Goal: Check status: Check status

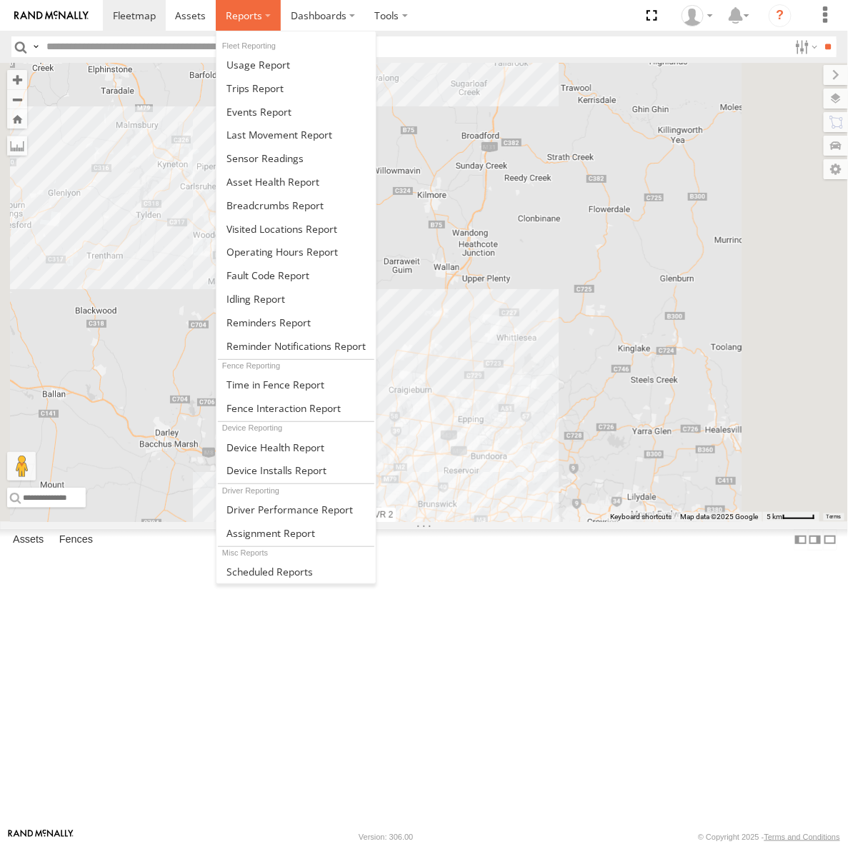
click at [264, 24] on label at bounding box center [248, 15] width 65 height 31
click at [244, 199] on span at bounding box center [274, 206] width 97 height 14
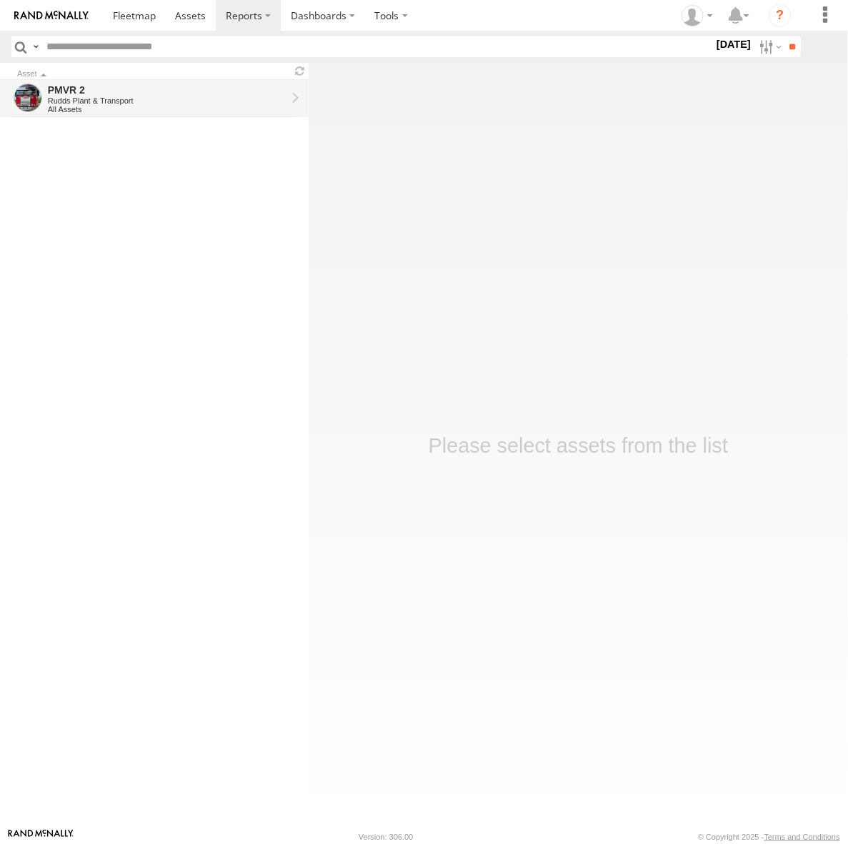
click at [209, 101] on div "Rudds Plant & Transport" at bounding box center [167, 100] width 239 height 9
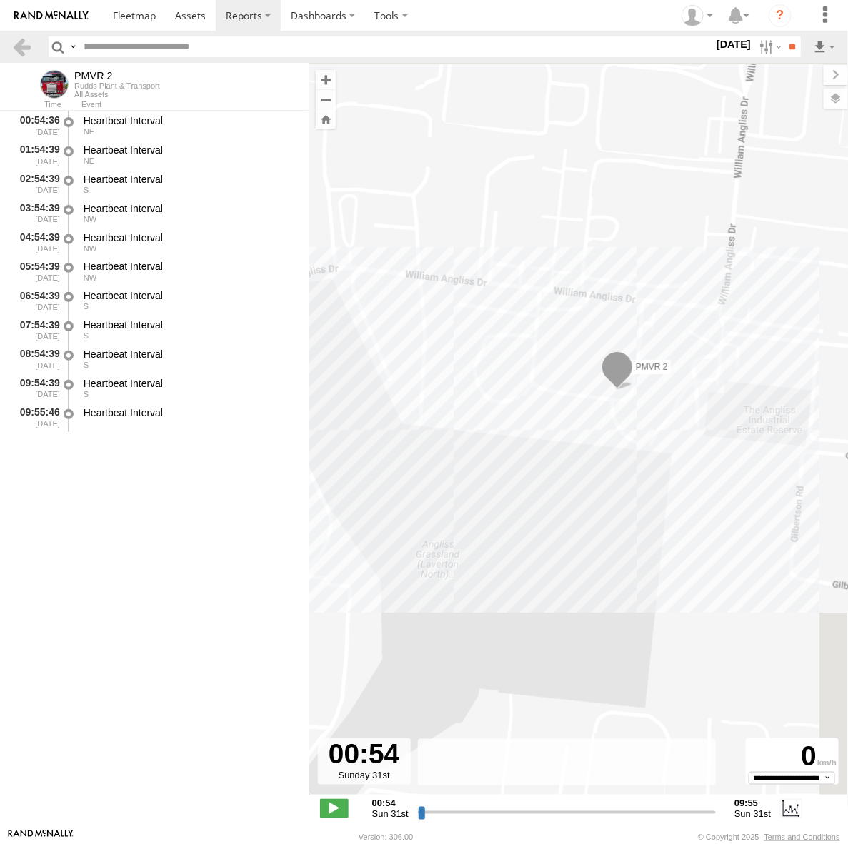
drag, startPoint x: 669, startPoint y: 458, endPoint x: 622, endPoint y: 541, distance: 95.3
click at [622, 541] on div "PMVR 2" at bounding box center [578, 436] width 539 height 747
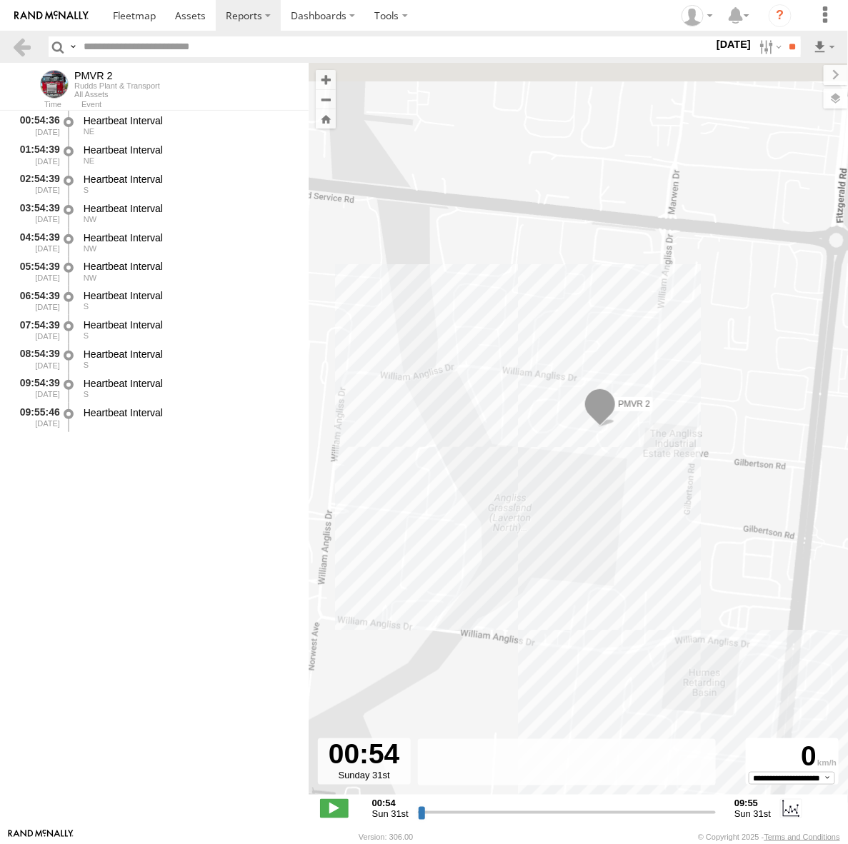
drag, startPoint x: 606, startPoint y: 502, endPoint x: 587, endPoint y: 549, distance: 50.9
click at [587, 549] on div "PMVR 2" at bounding box center [578, 436] width 539 height 747
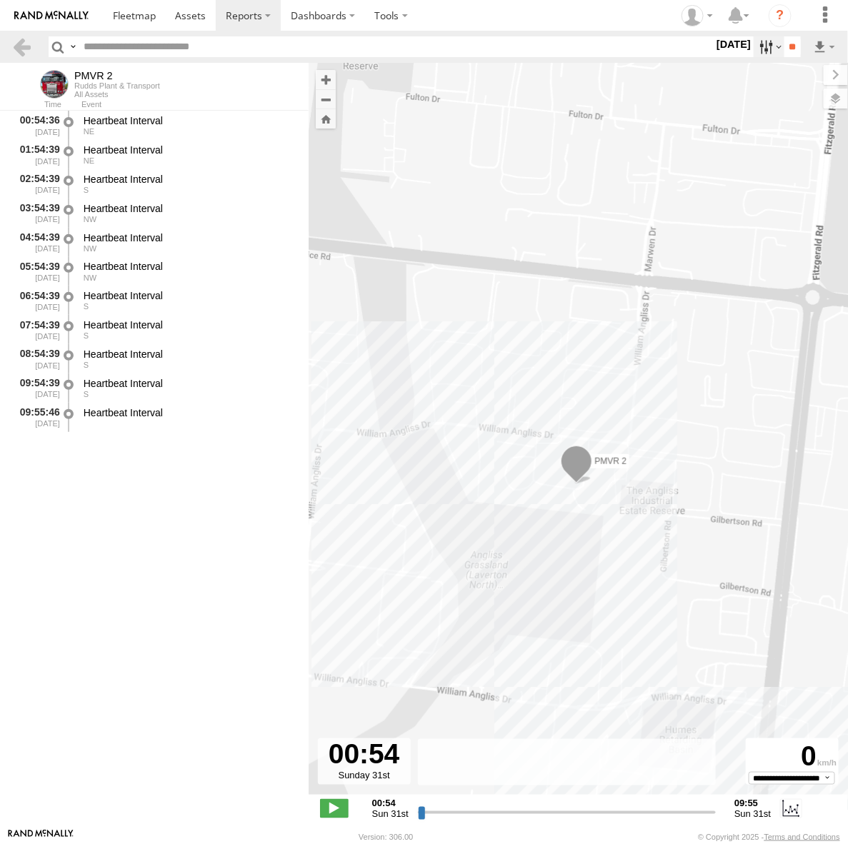
click at [763, 57] on label at bounding box center [769, 46] width 31 height 21
click at [0, 0] on label at bounding box center [0, 0] width 0 height 0
click at [788, 45] on input "**" at bounding box center [792, 46] width 16 height 21
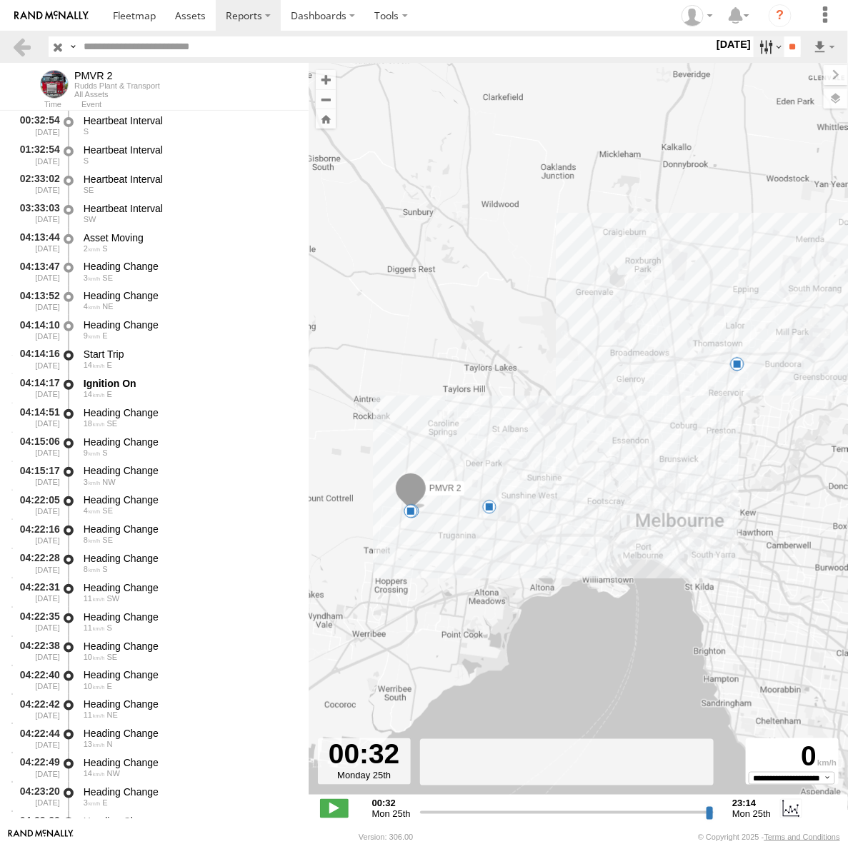
click at [761, 51] on label at bounding box center [769, 46] width 31 height 21
click at [0, 0] on label at bounding box center [0, 0] width 0 height 0
click at [794, 41] on input "**" at bounding box center [792, 46] width 16 height 21
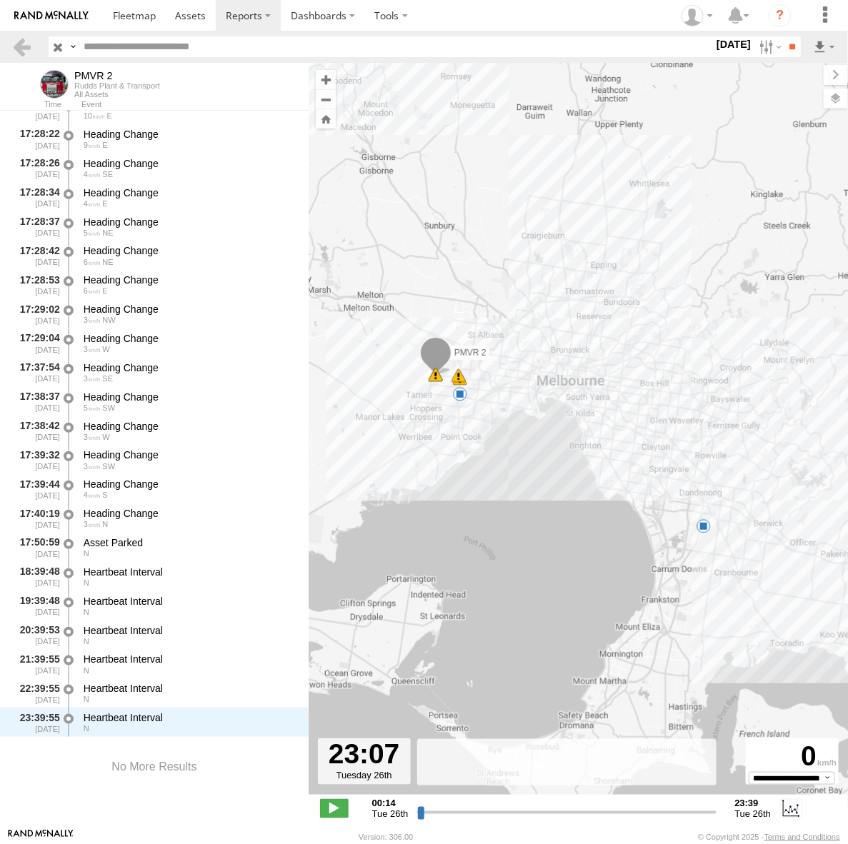
scroll to position [12300, 0]
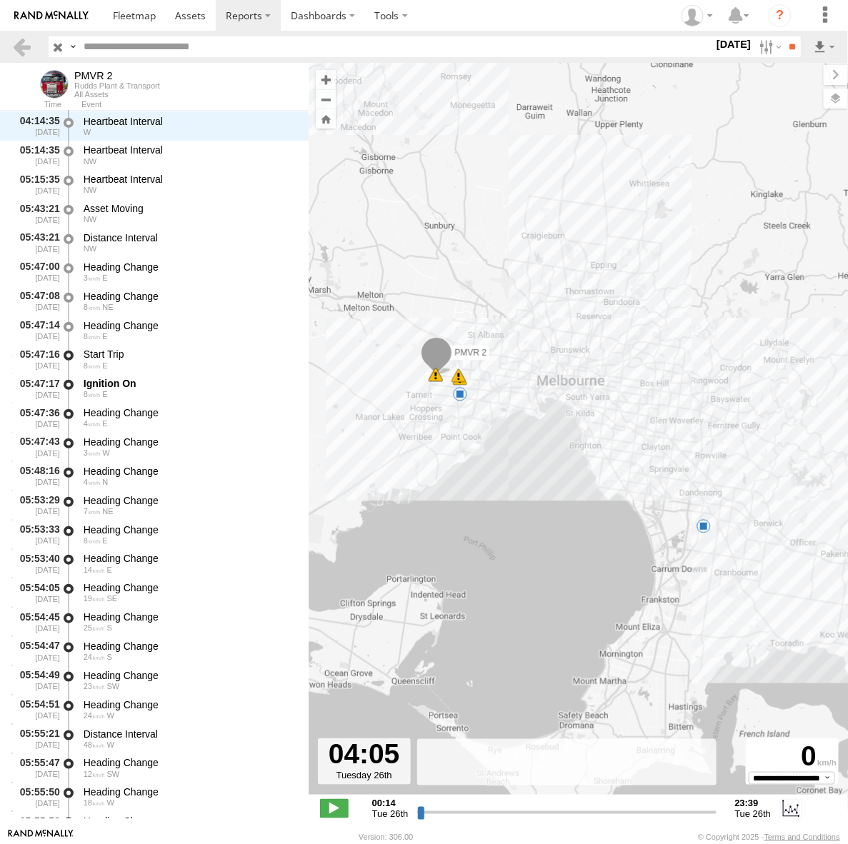
drag, startPoint x: 422, startPoint y: 815, endPoint x: 657, endPoint y: 688, distance: 267.2
click at [467, 814] on input "range" at bounding box center [566, 813] width 299 height 14
click at [761, 52] on label at bounding box center [769, 46] width 31 height 21
click at [0, 0] on label at bounding box center [0, 0] width 0 height 0
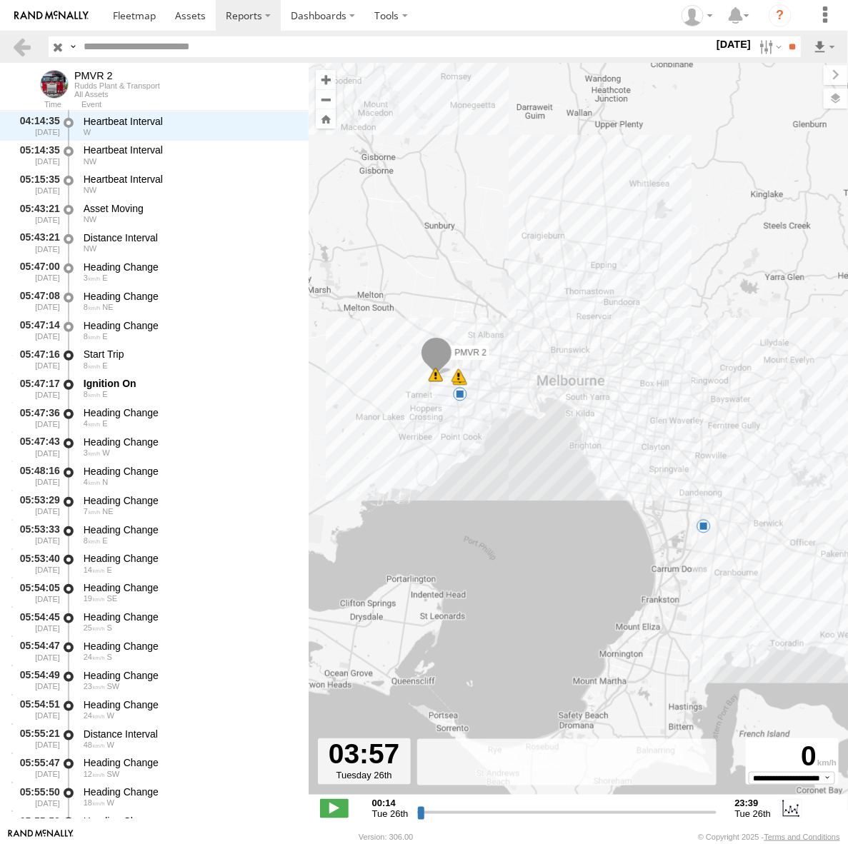
click at [0, 0] on label at bounding box center [0, 0] width 0 height 0
click at [754, 52] on label "[DATE]" at bounding box center [734, 44] width 40 height 16
click at [786, 51] on input "**" at bounding box center [792, 46] width 16 height 21
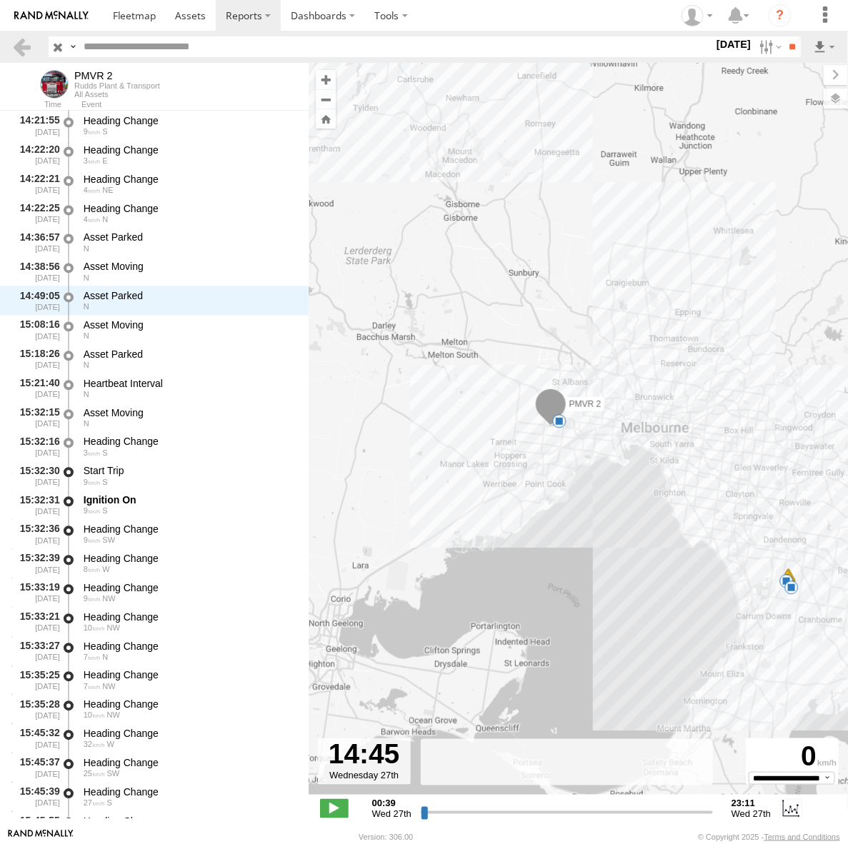
scroll to position [14547, 0]
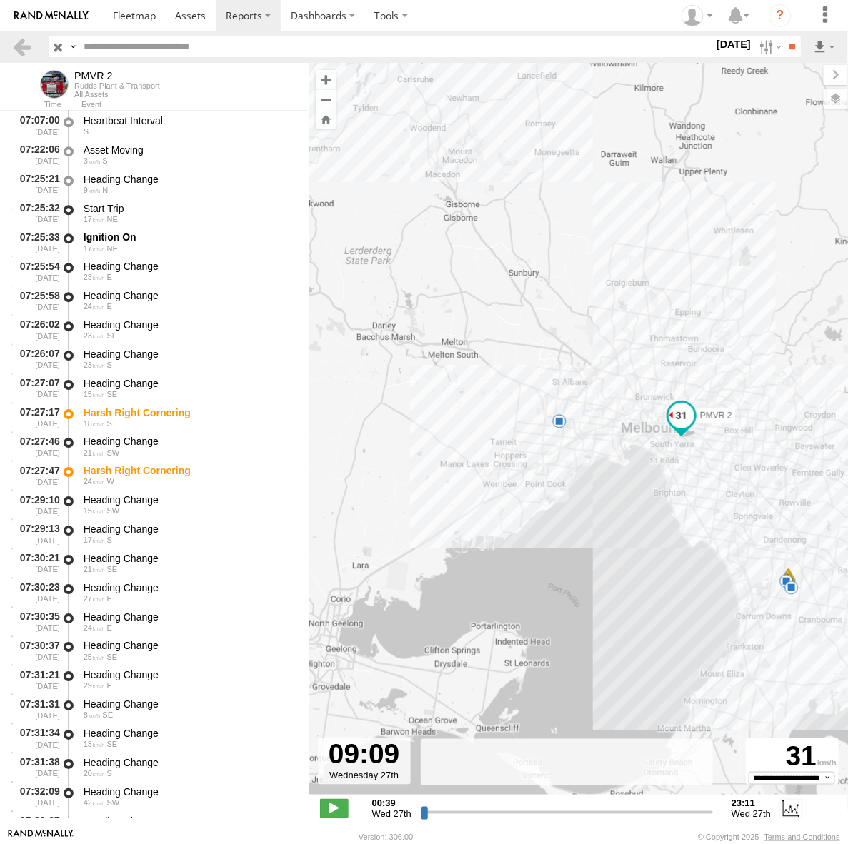
drag, startPoint x: 424, startPoint y: 815, endPoint x: 505, endPoint y: 783, distance: 87.6
click at [497, 806] on input "range" at bounding box center [567, 813] width 292 height 14
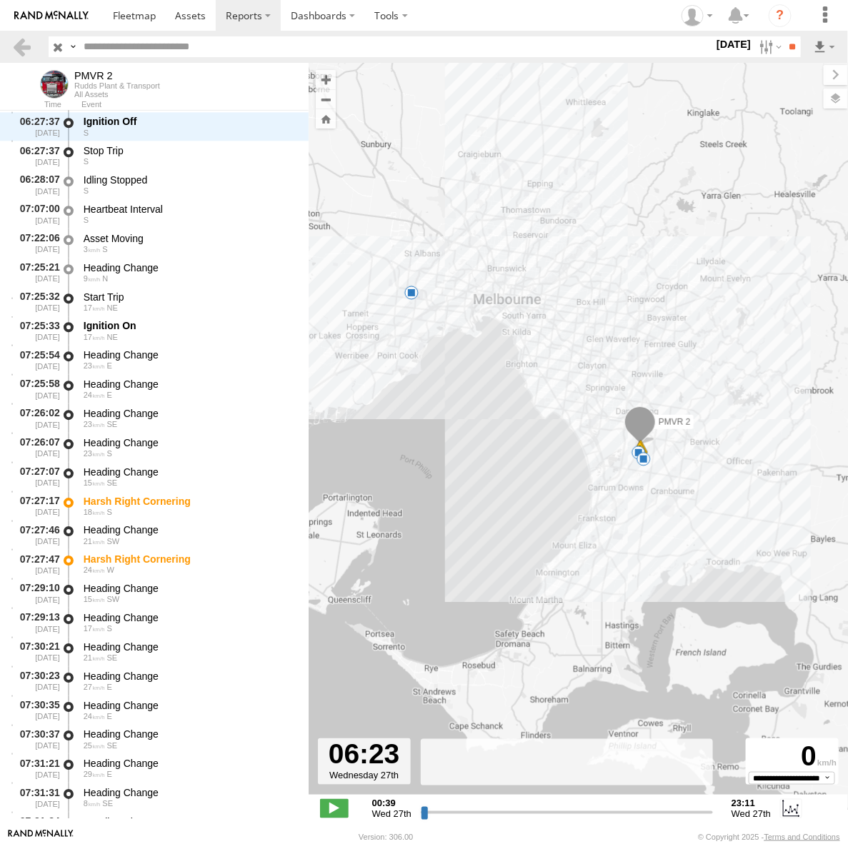
drag, startPoint x: 557, startPoint y: 387, endPoint x: 576, endPoint y: 389, distance: 18.8
click at [576, 389] on div "PMVR 2 07:27 Wed 07:27 Wed 06:27 Wed 07:40 Wed 7" at bounding box center [578, 436] width 539 height 747
click at [761, 41] on label at bounding box center [769, 46] width 31 height 21
click at [0, 0] on label at bounding box center [0, 0] width 0 height 0
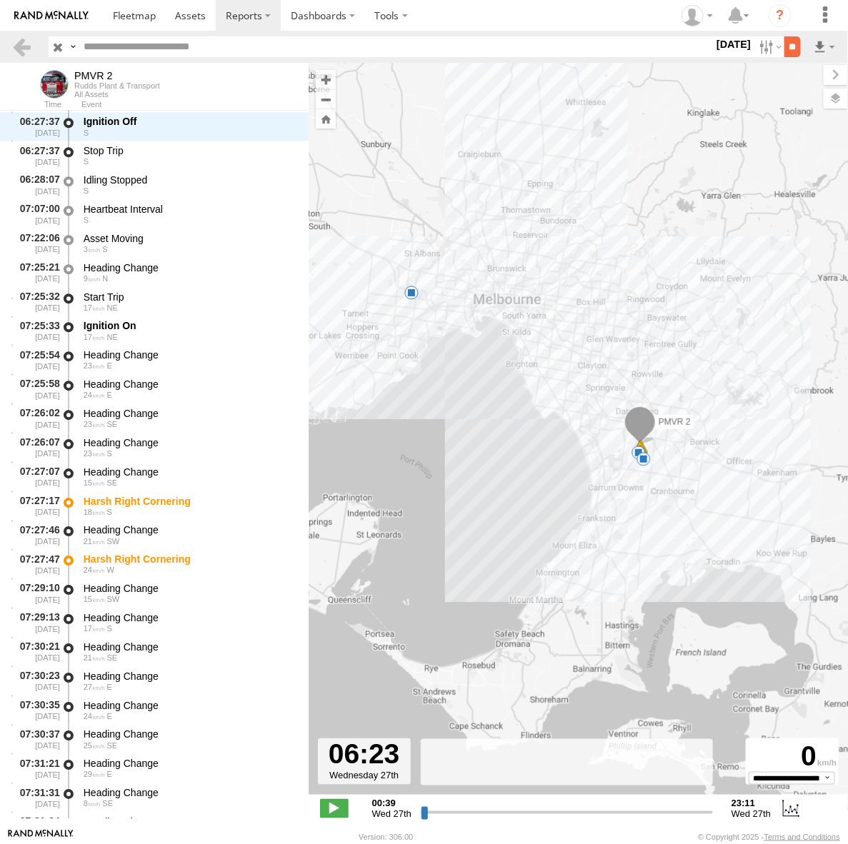
click at [784, 49] on input "**" at bounding box center [792, 46] width 16 height 21
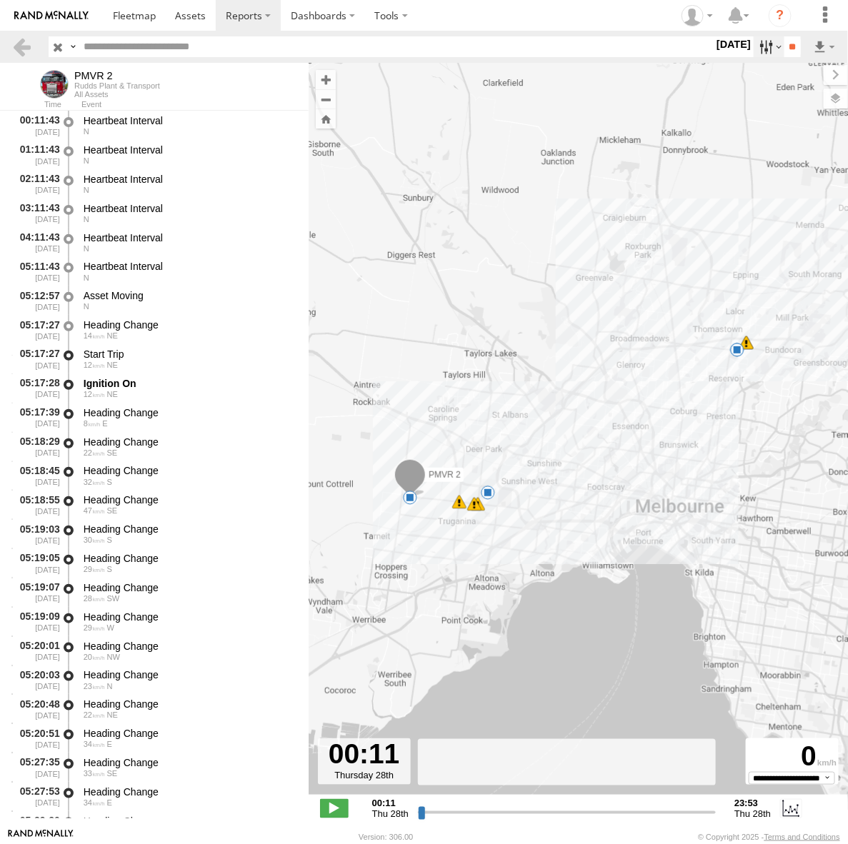
click at [762, 50] on label at bounding box center [769, 46] width 31 height 21
click at [0, 0] on label at bounding box center [0, 0] width 0 height 0
click at [792, 44] on input "**" at bounding box center [792, 46] width 16 height 21
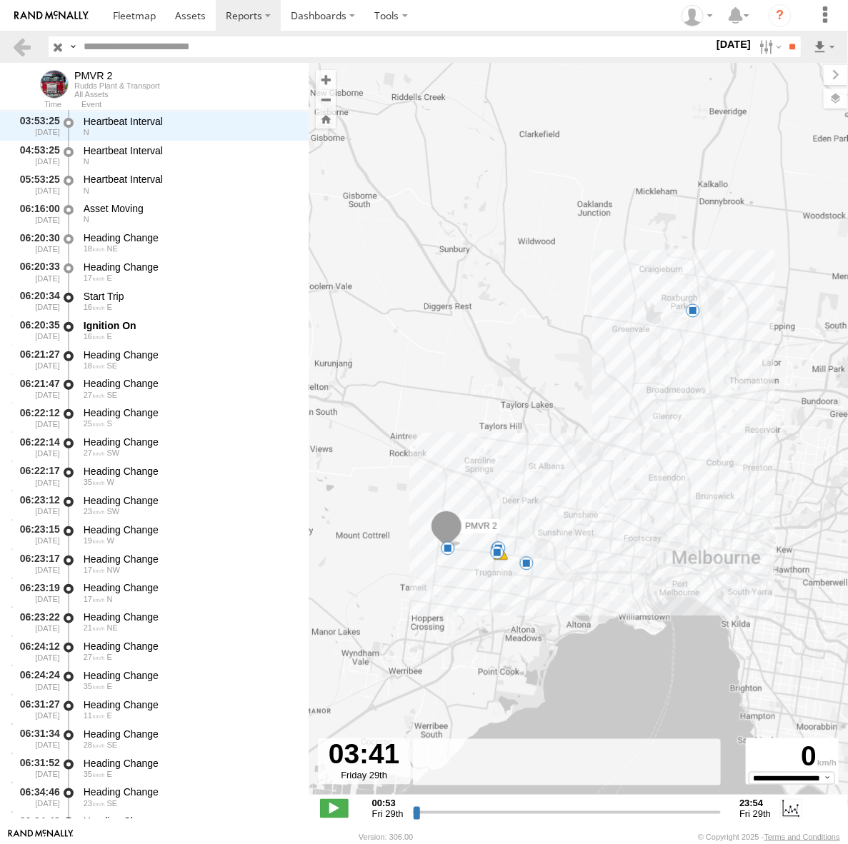
scroll to position [29, 0]
type input "**********"
drag, startPoint x: 414, startPoint y: 819, endPoint x: 404, endPoint y: 793, distance: 27.6
click at [413, 806] on input "range" at bounding box center [567, 813] width 309 height 14
